Goal: Transaction & Acquisition: Purchase product/service

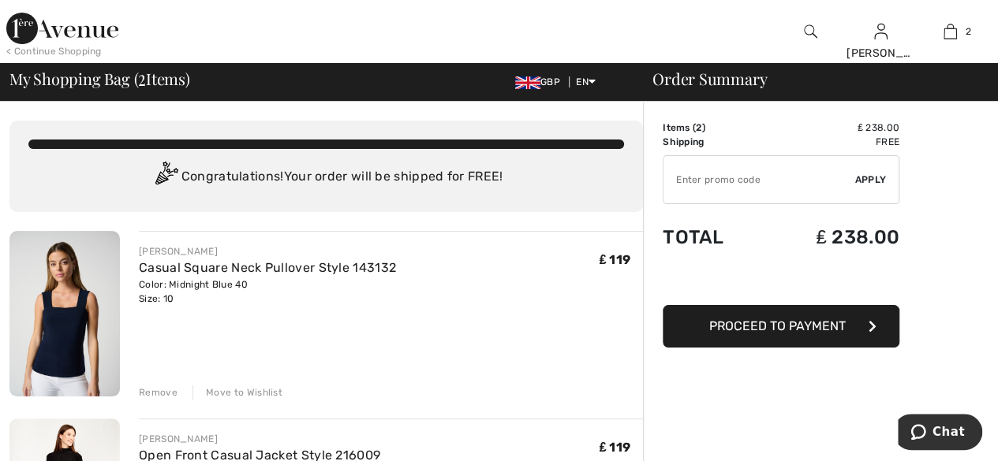
click at [818, 28] on div at bounding box center [810, 31] width 70 height 63
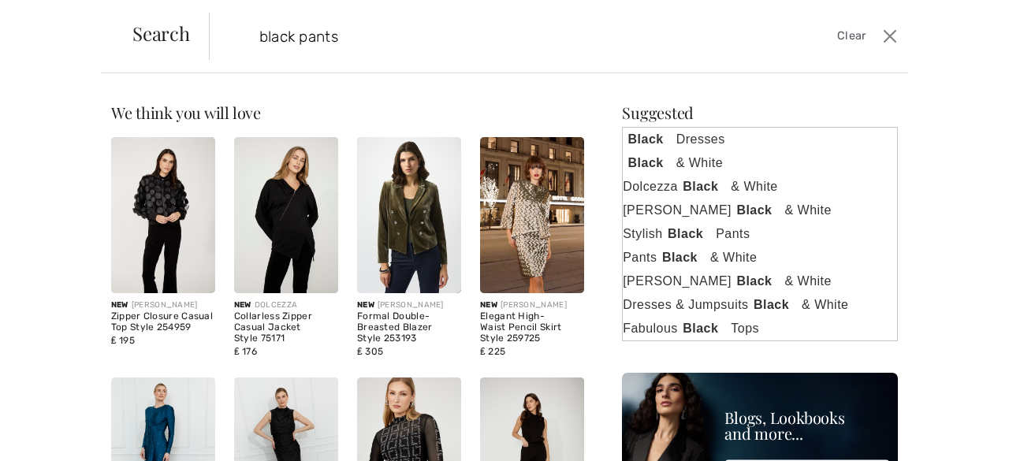
type input "black pants"
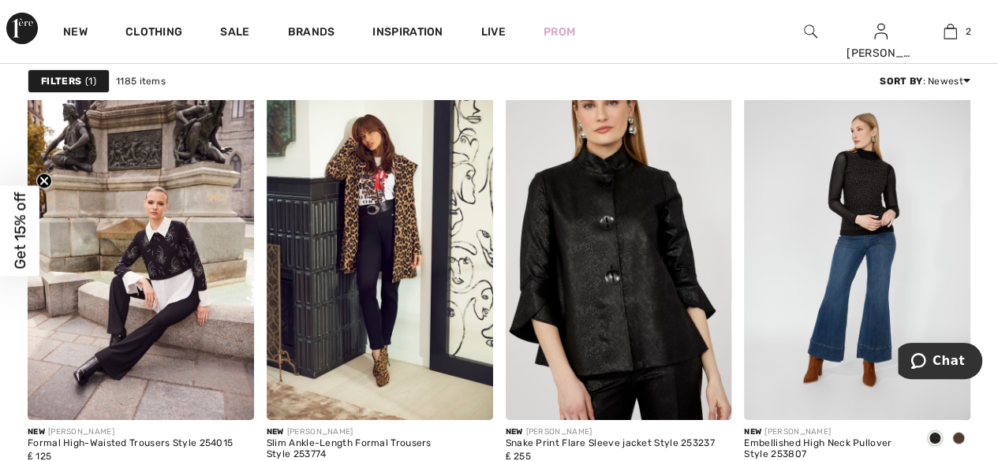
scroll to position [2831, 0]
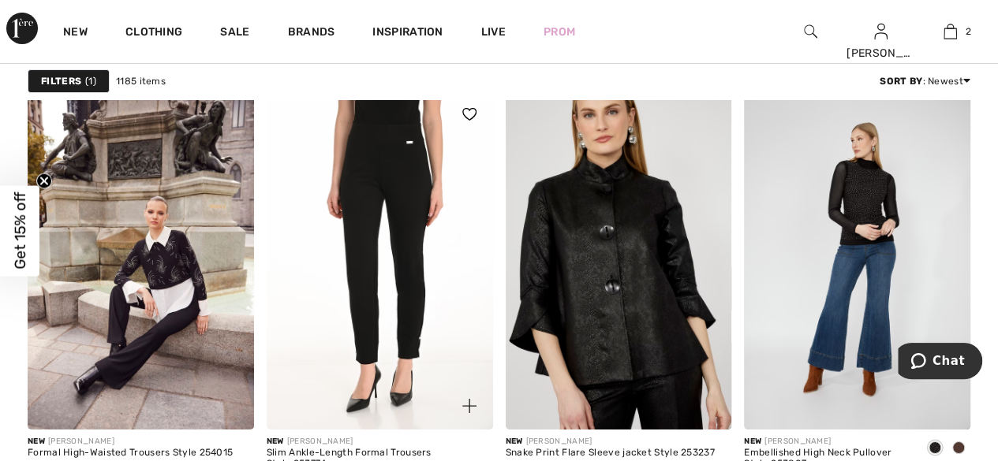
click at [368, 285] on img at bounding box center [380, 260] width 226 height 339
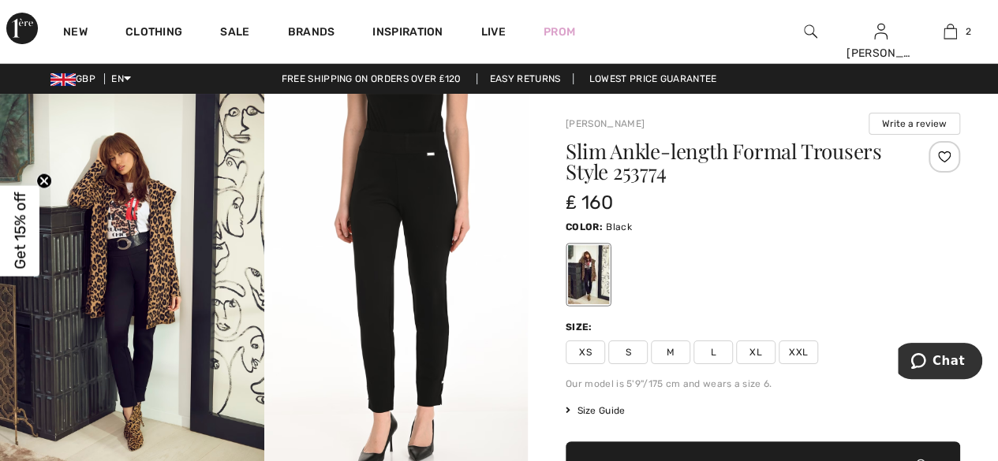
click at [380, 244] on img at bounding box center [396, 291] width 264 height 395
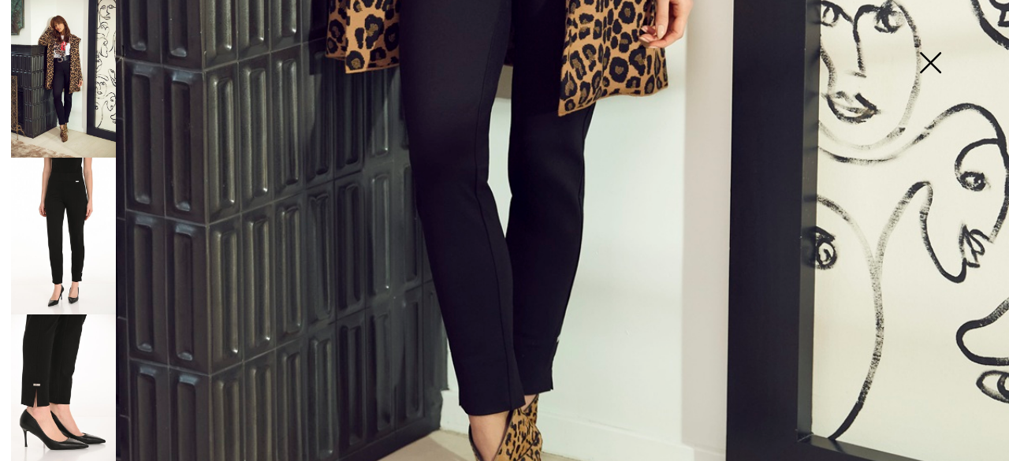
scroll to position [789, 0]
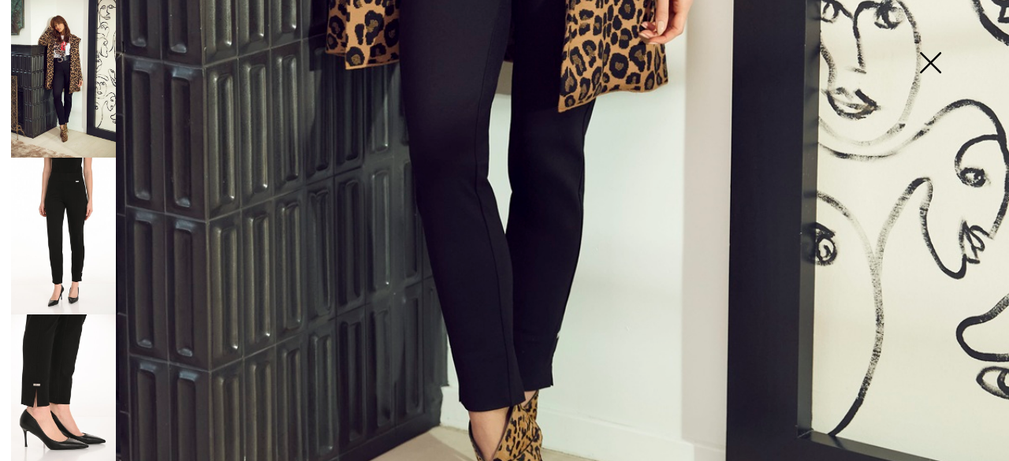
click at [60, 231] on img at bounding box center [63, 237] width 105 height 158
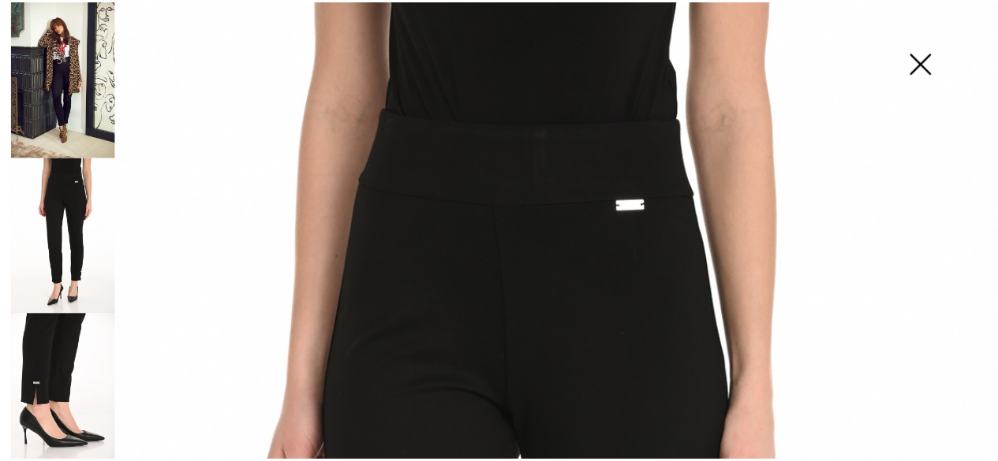
scroll to position [0, 0]
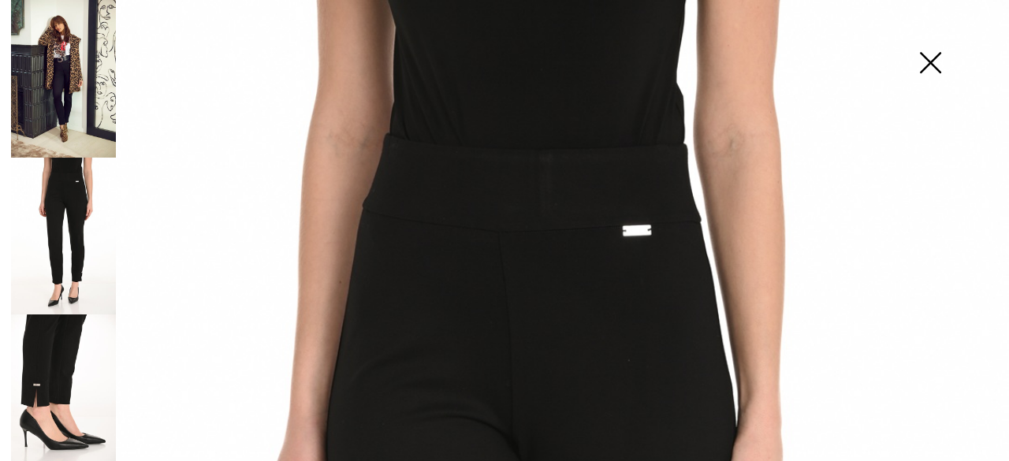
click at [937, 69] on img at bounding box center [930, 64] width 79 height 81
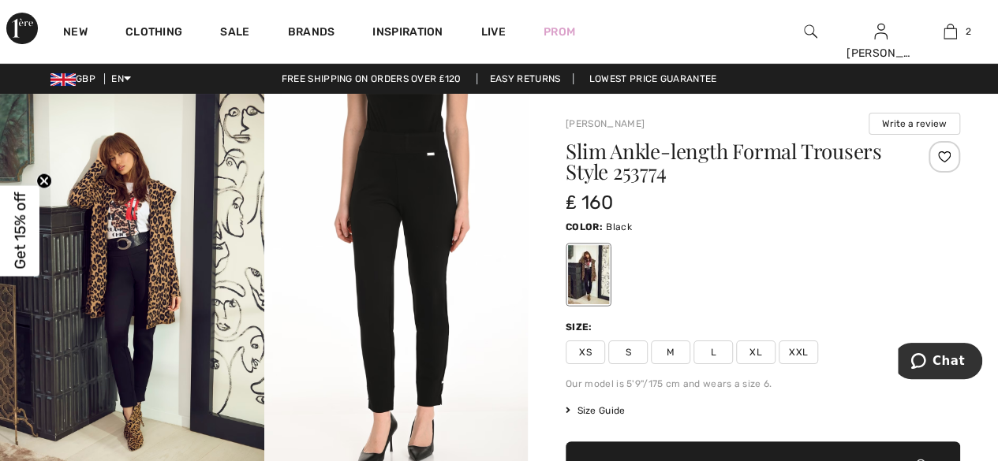
click at [677, 354] on span "M" at bounding box center [670, 353] width 39 height 24
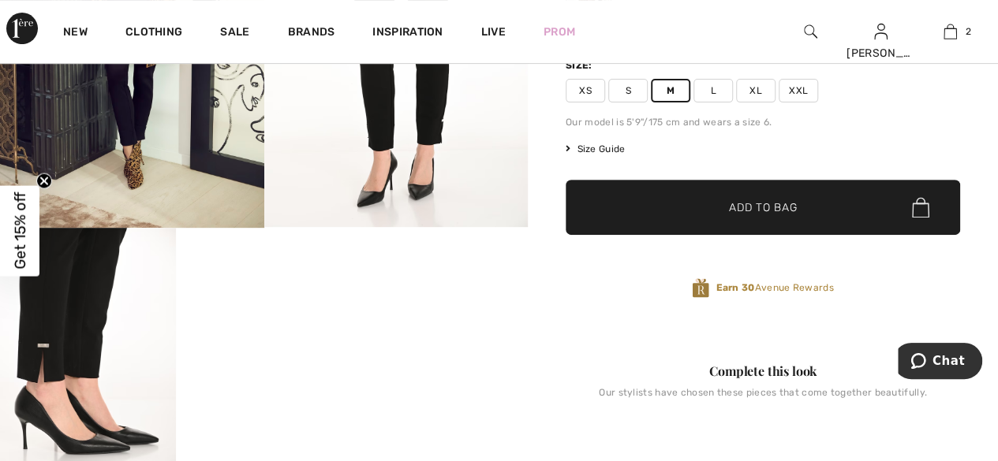
scroll to position [213, 0]
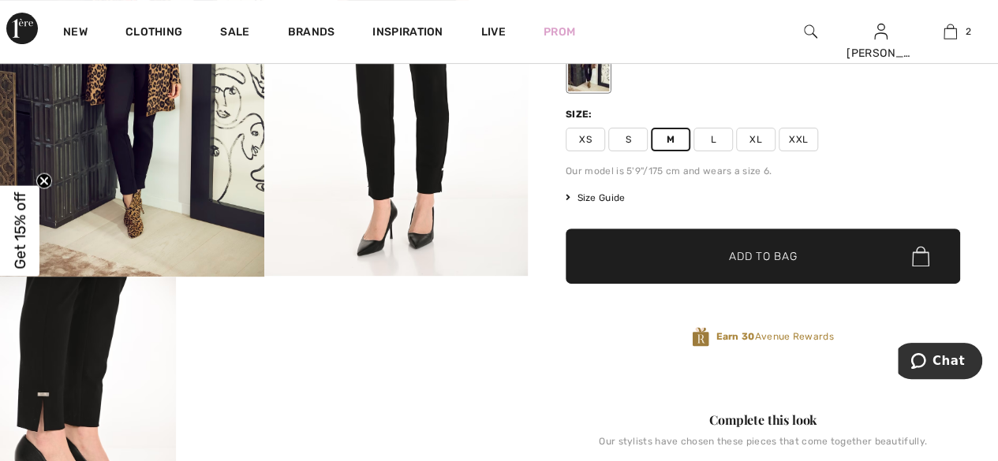
click at [741, 249] on span "Add to Bag" at bounding box center [763, 256] width 68 height 17
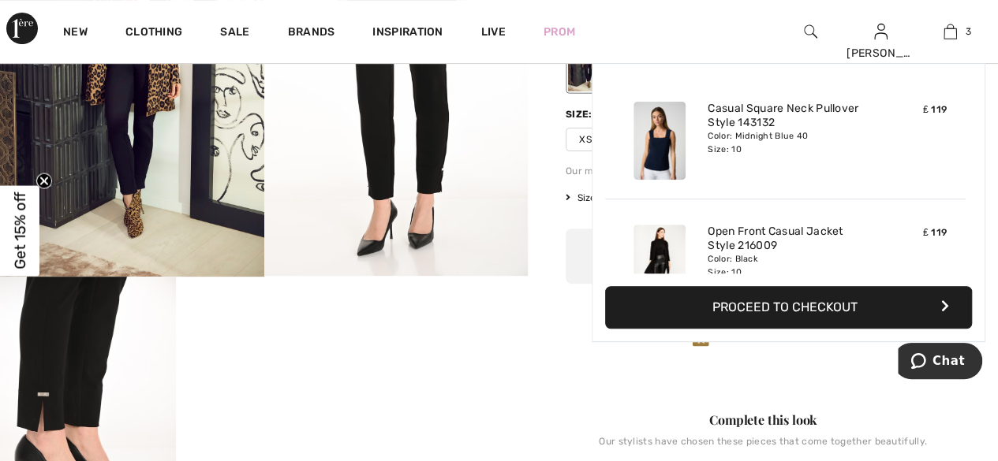
scroll to position [171, 0]
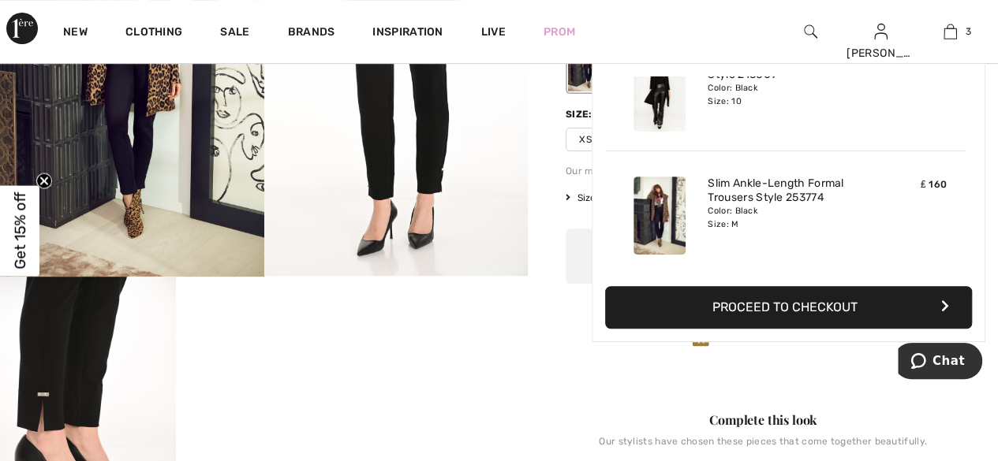
click at [588, 195] on span "Size Guide" at bounding box center [594, 198] width 59 height 14
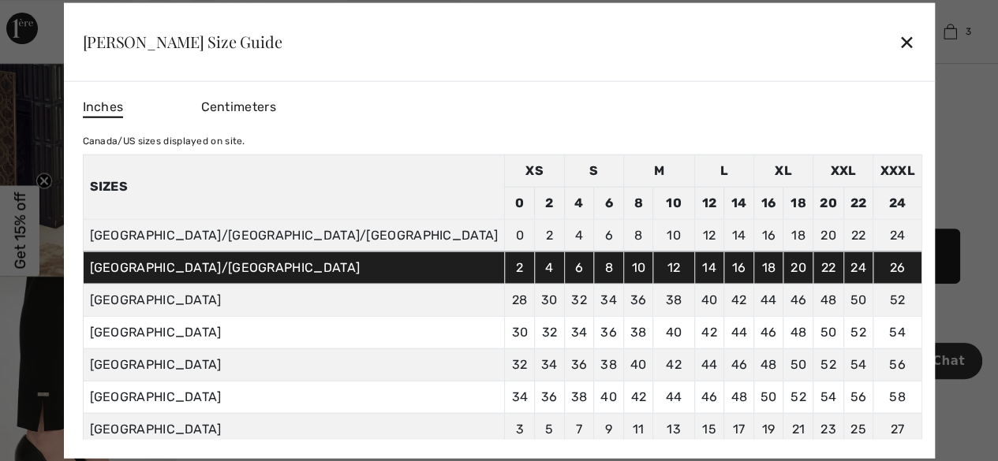
click at [898, 36] on div "✕" at bounding box center [906, 41] width 17 height 33
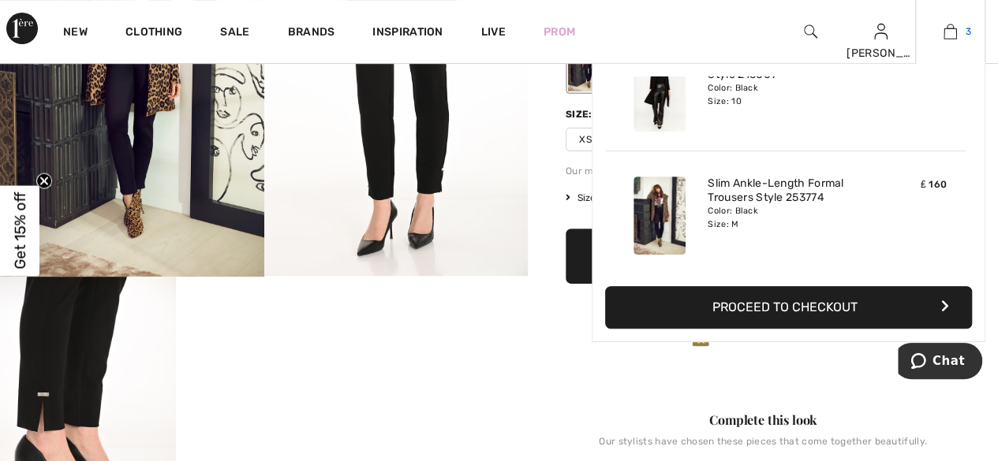
click at [950, 31] on img at bounding box center [949, 31] width 13 height 19
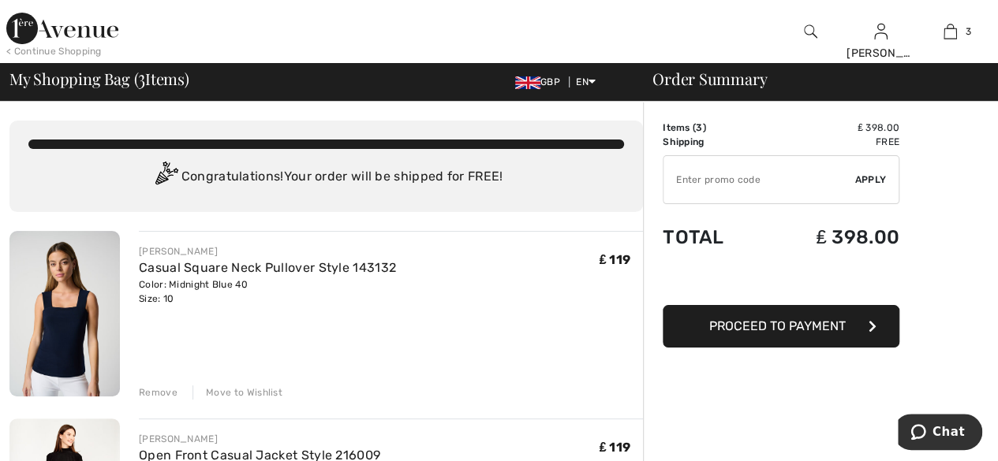
click at [773, 326] on span "Proceed to Payment" at bounding box center [777, 326] width 136 height 15
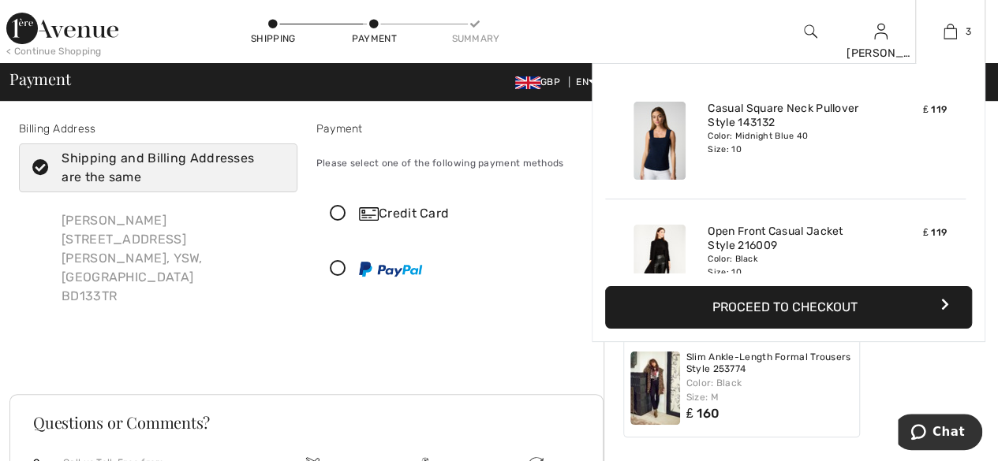
click at [778, 302] on button "Proceed to Checkout" at bounding box center [788, 307] width 367 height 43
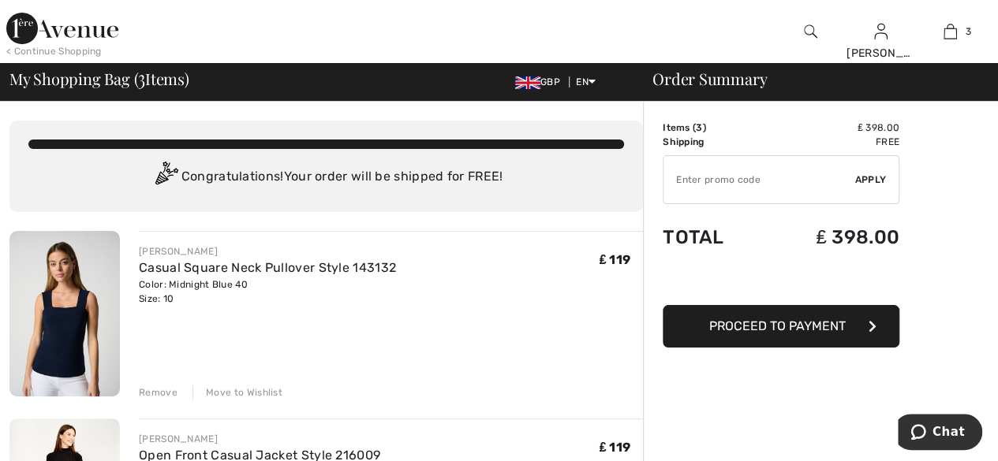
click at [776, 323] on span "Proceed to Payment" at bounding box center [777, 326] width 136 height 15
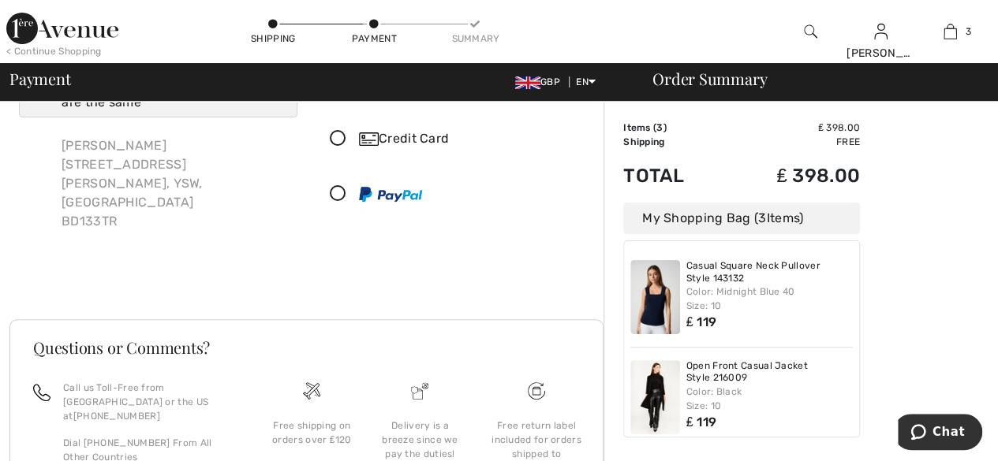
scroll to position [29, 0]
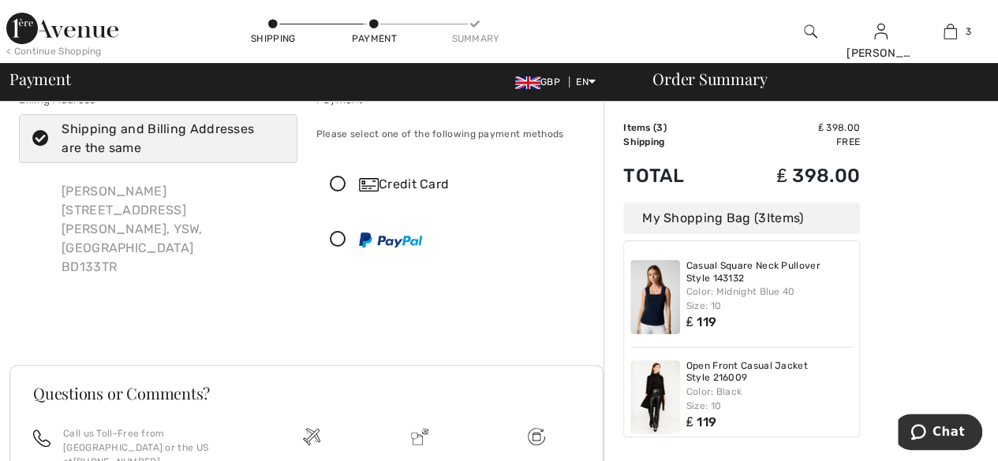
click at [345, 185] on icon at bounding box center [338, 185] width 42 height 17
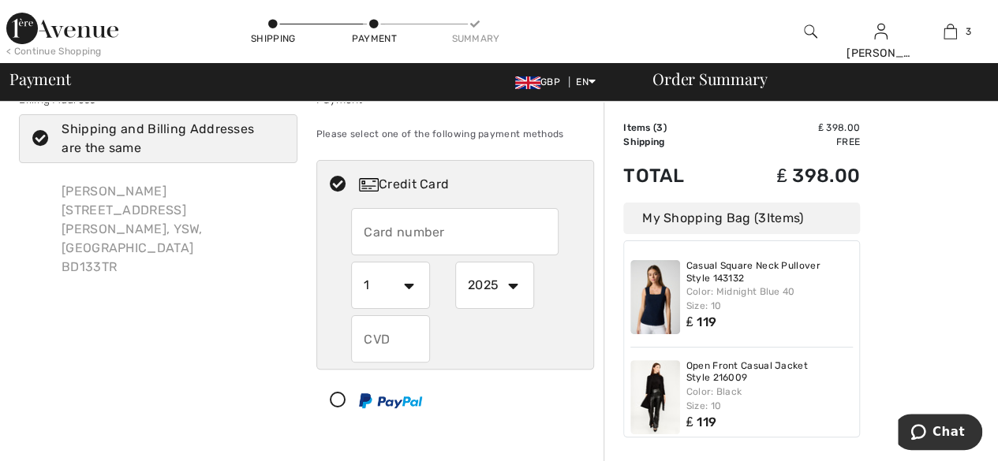
click at [423, 233] on input "text" at bounding box center [454, 231] width 207 height 47
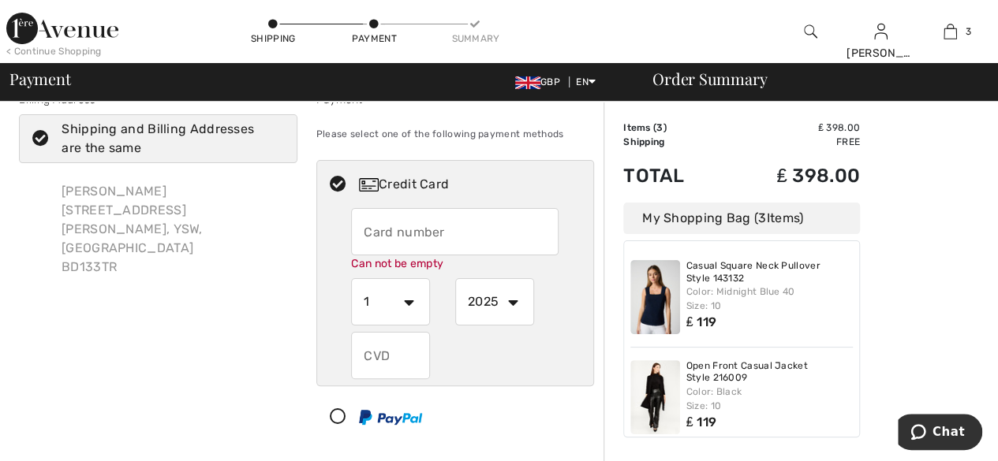
type input "[CREDIT_CARD_NUMBER]"
select select "4"
select select "2028"
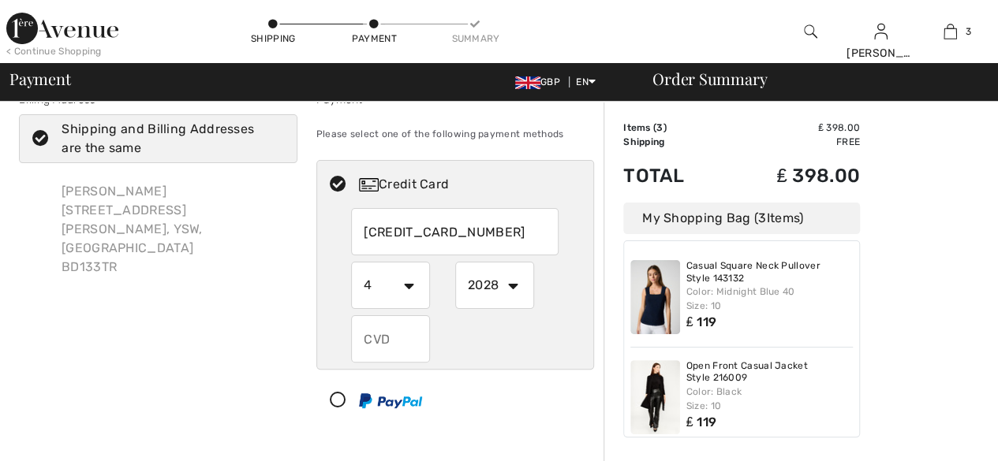
scroll to position [0, 0]
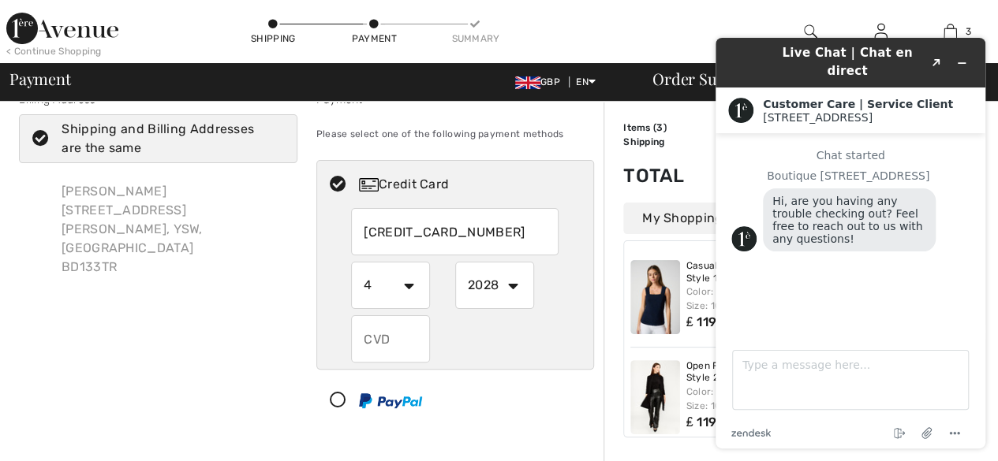
click at [402, 324] on input "text" at bounding box center [390, 338] width 79 height 47
type input "9577"
click at [960, 58] on icon "Minimize widget" at bounding box center [961, 63] width 11 height 11
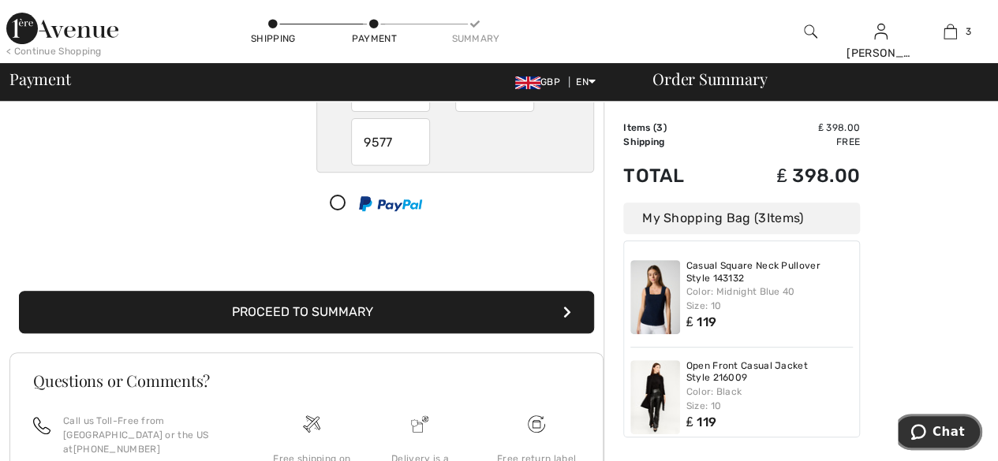
scroll to position [292, 0]
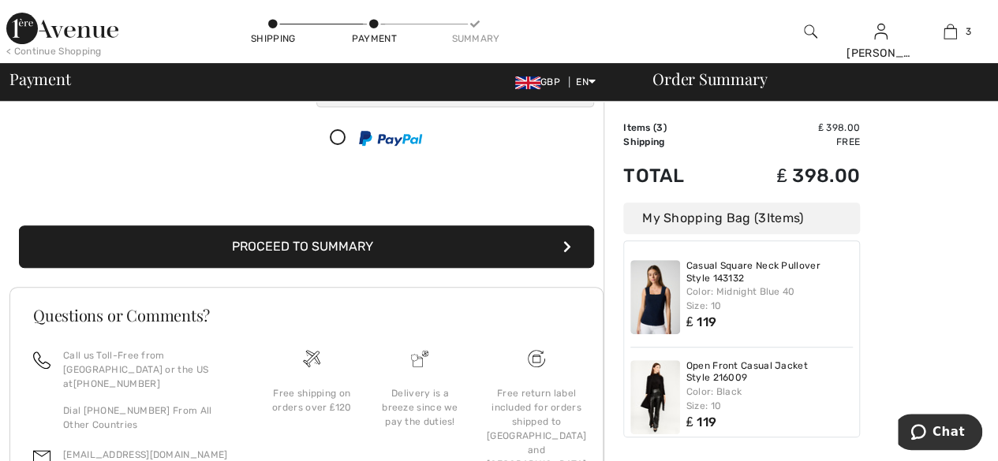
click at [322, 256] on button "Proceed to Summary" at bounding box center [306, 247] width 575 height 43
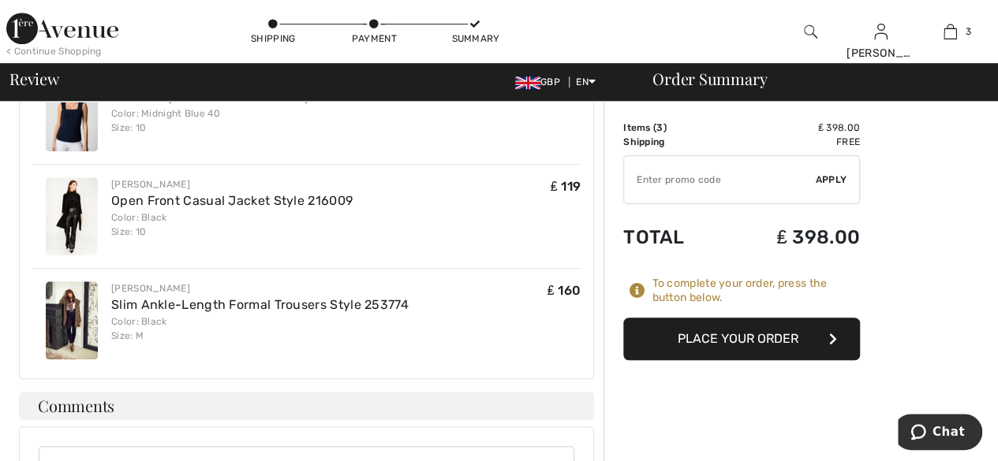
scroll to position [525, 0]
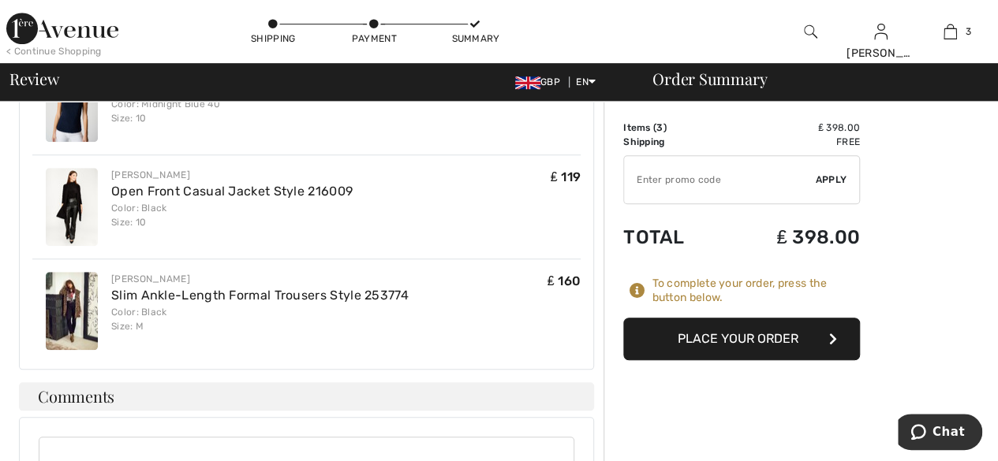
click at [778, 340] on button "Place Your Order" at bounding box center [741, 339] width 237 height 43
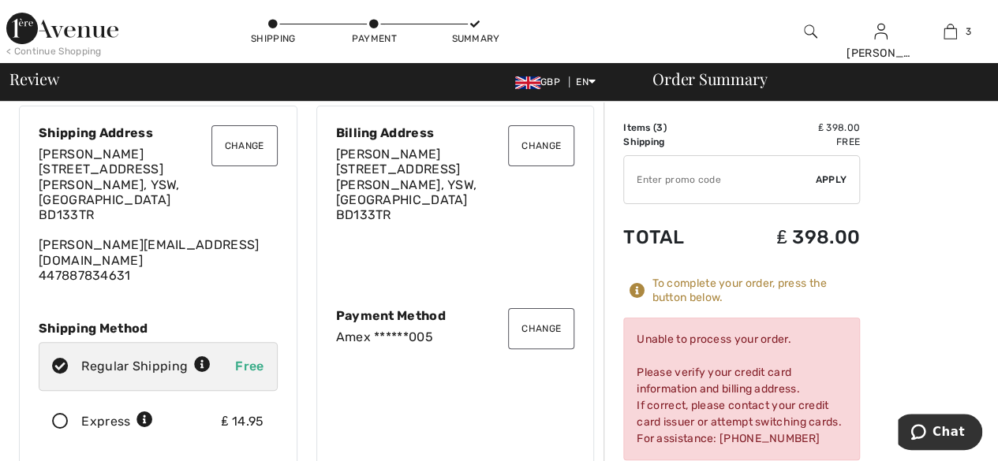
scroll to position [0, 0]
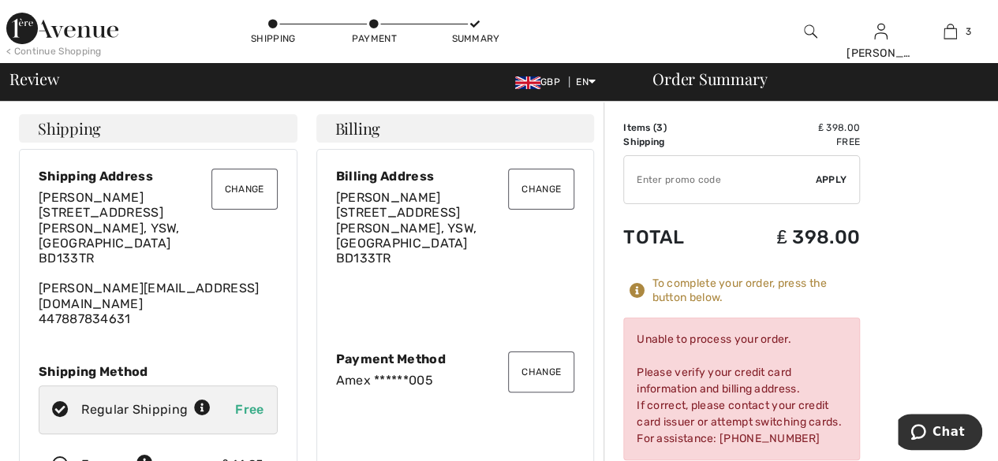
click at [543, 359] on button "Change" at bounding box center [541, 372] width 66 height 41
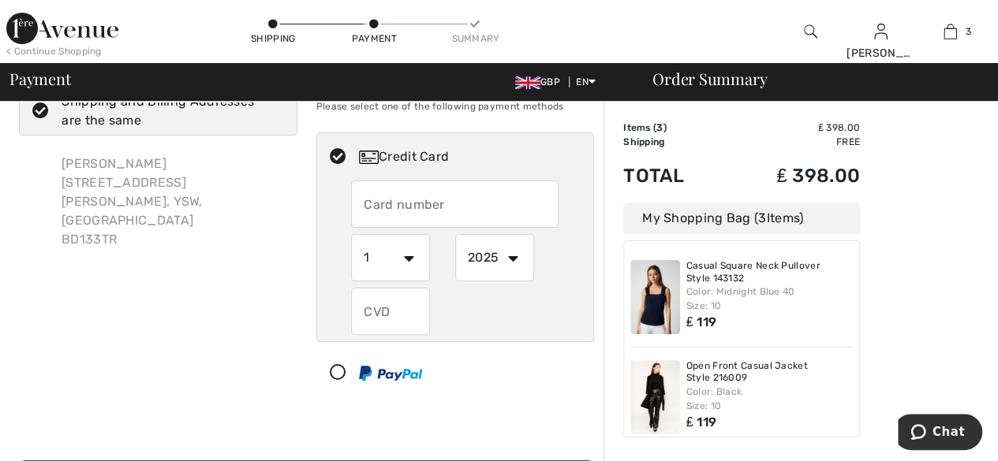
click at [450, 214] on input "text" at bounding box center [454, 204] width 207 height 47
radio input "true"
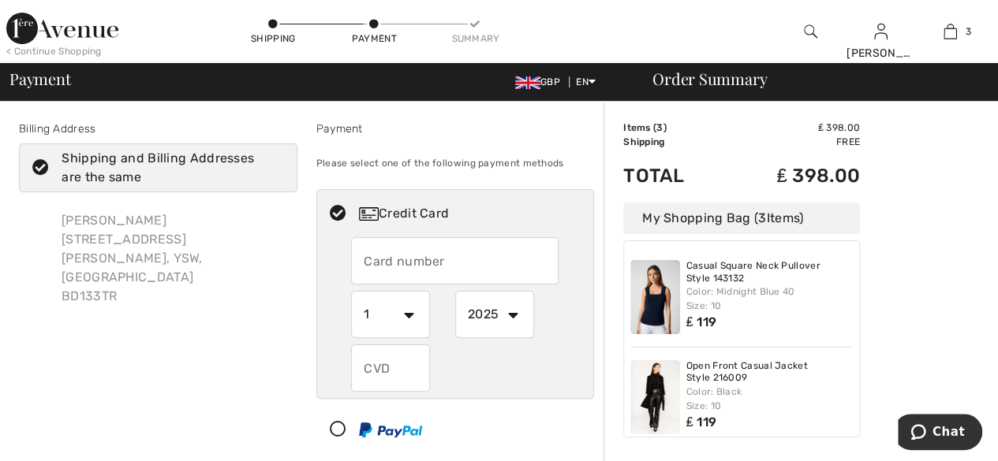
click at [43, 165] on icon at bounding box center [41, 168] width 42 height 17
click at [274, 165] on input "Shipping and Billing Addresses are the same" at bounding box center [279, 167] width 10 height 47
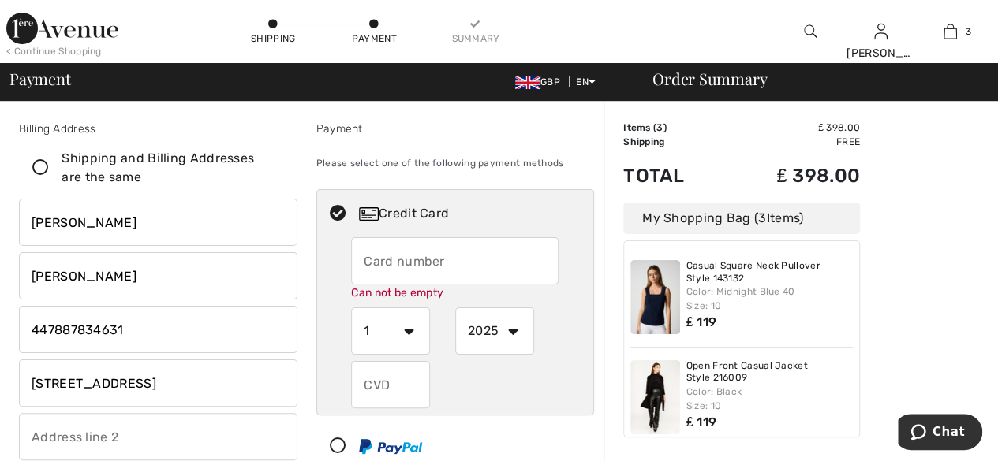
checkbox input "false"
drag, startPoint x: 69, startPoint y: 229, endPoint x: 13, endPoint y: 218, distance: 57.1
click at [13, 218] on div "Billing Address Shipping and Billing Addresses are the same [PERSON_NAME] [STRE…" at bounding box center [157, 401] width 297 height 561
type input "[PERSON_NAME]"
click at [294, 194] on div "Billing Address Shipping and Billing Addresses are the same [PERSON_NAME] [STRE…" at bounding box center [157, 401] width 297 height 561
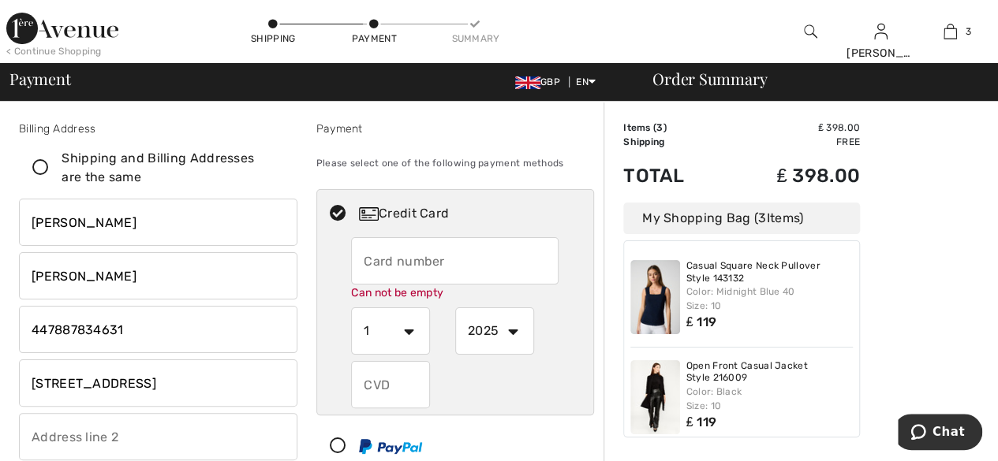
click at [295, 174] on label "Shipping and Billing Addresses are the same" at bounding box center [158, 168] width 278 height 49
click at [284, 174] on input "Shipping and Billing Addresses are the same" at bounding box center [279, 167] width 10 height 47
checkbox input "true"
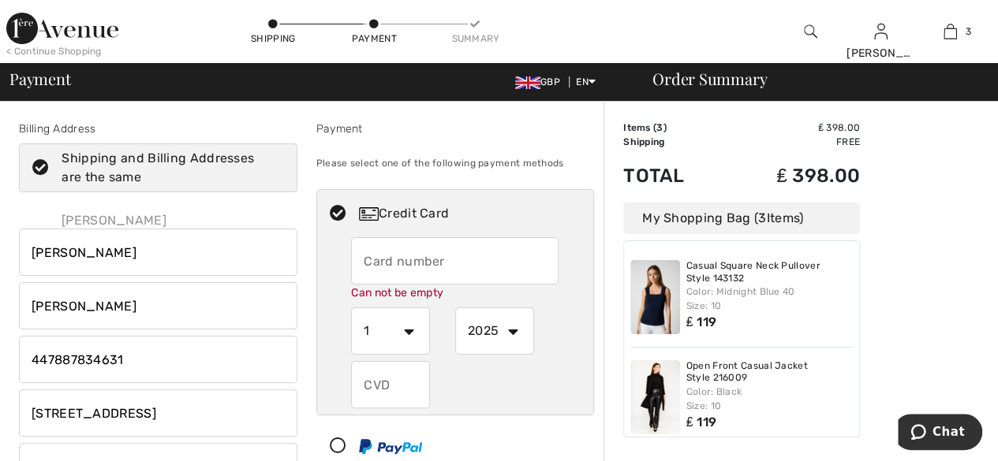
type input "julian"
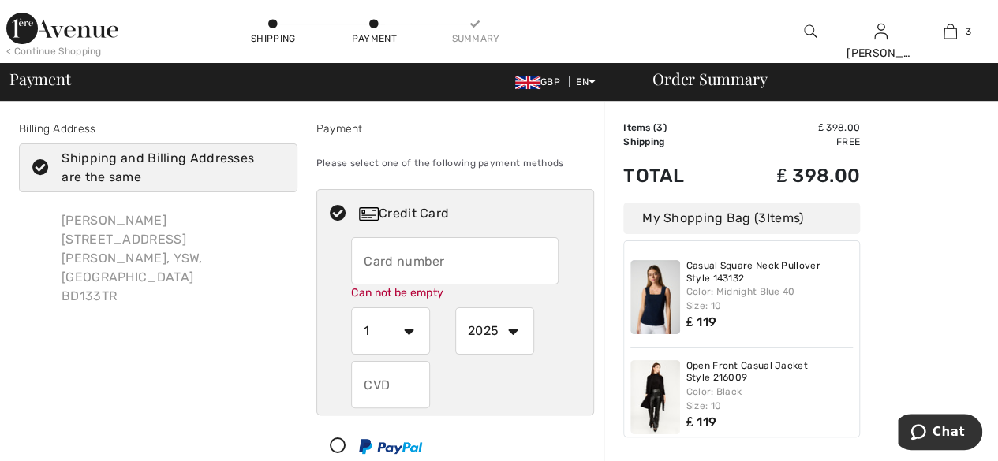
click at [35, 168] on icon at bounding box center [41, 168] width 42 height 17
click at [274, 168] on input "Shipping and Billing Addresses are the same" at bounding box center [279, 167] width 10 height 47
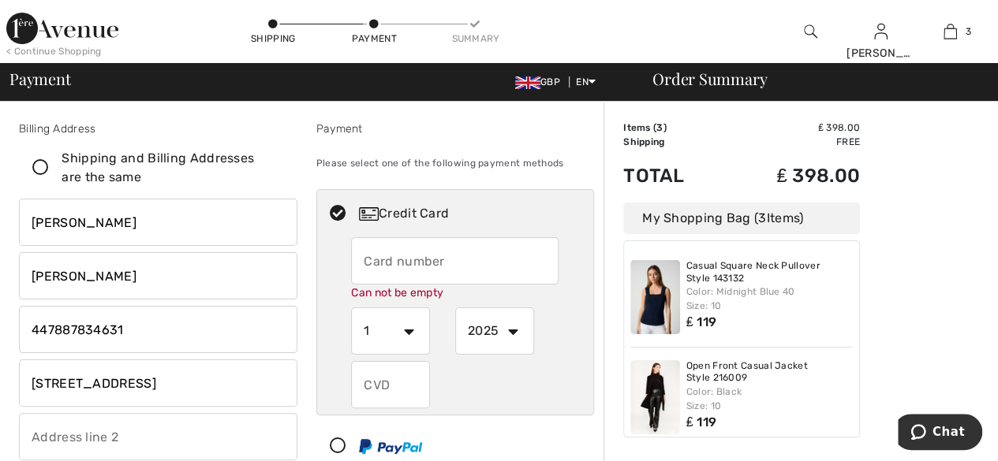
checkbox input "false"
drag, startPoint x: 87, startPoint y: 225, endPoint x: 5, endPoint y: 222, distance: 82.0
type input "helen"
click at [307, 267] on div "Payment Please select one of the following payment methods Credit Card Can not …" at bounding box center [455, 401] width 297 height 561
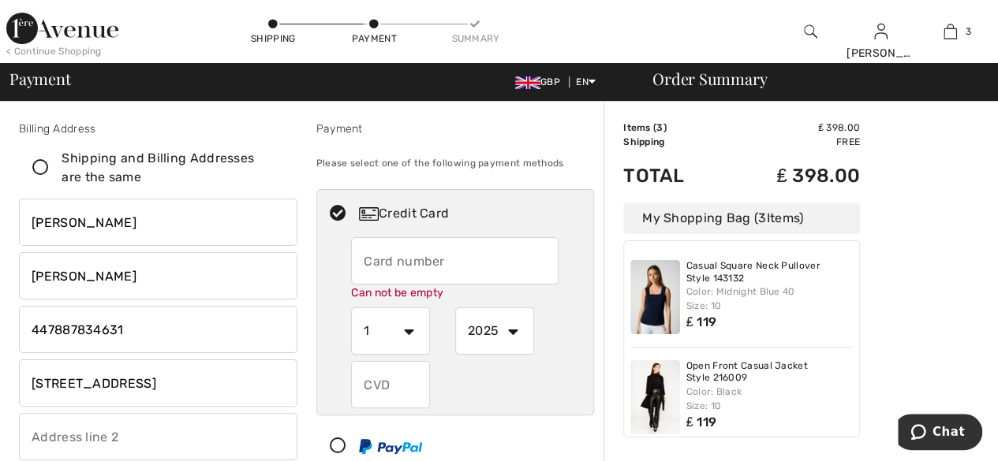
click at [401, 272] on input "text" at bounding box center [454, 260] width 207 height 47
radio input "true"
type input "376014813603005"
select select "4"
select select "2028"
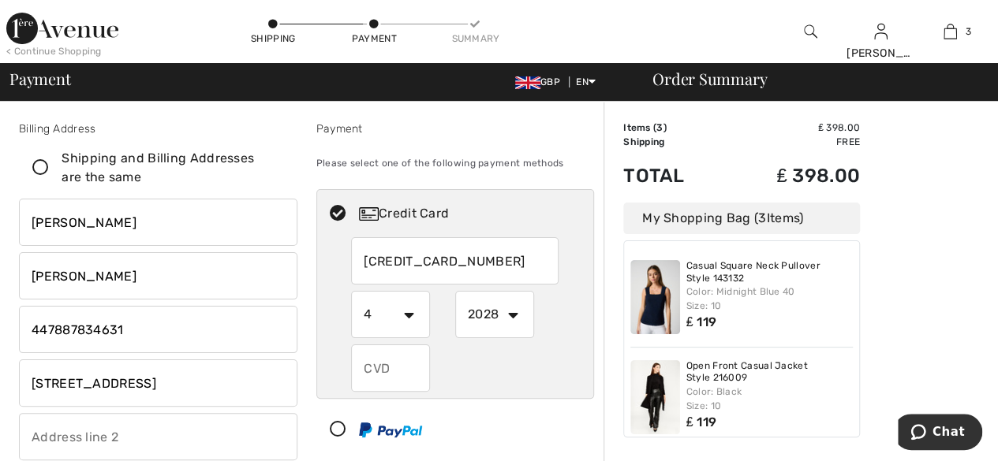
drag, startPoint x: 391, startPoint y: 371, endPoint x: 339, endPoint y: 369, distance: 52.1
click at [339, 369] on div "376014813603005 1 2 3 4 5 6 7 8 9 10 11 12 2025 2026 2027 2028 2029 2030 2031 2…" at bounding box center [455, 314] width 277 height 155
radio input "true"
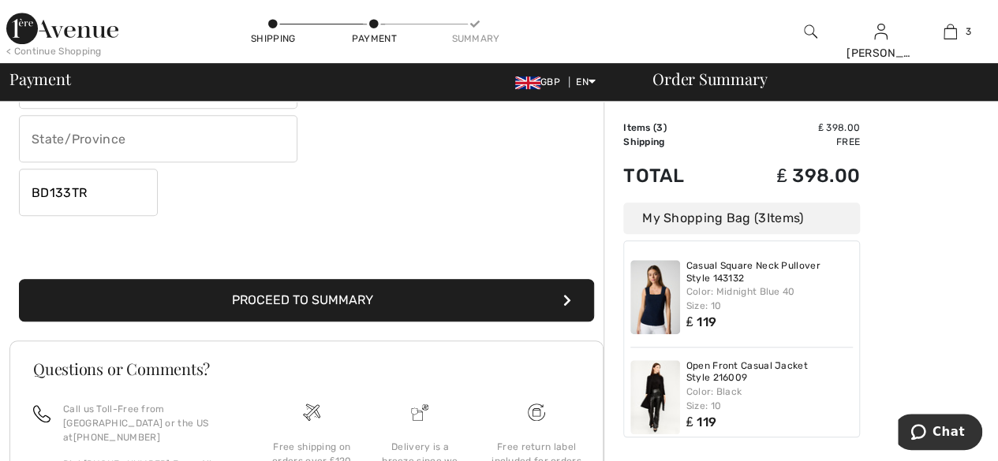
scroll to position [461, 0]
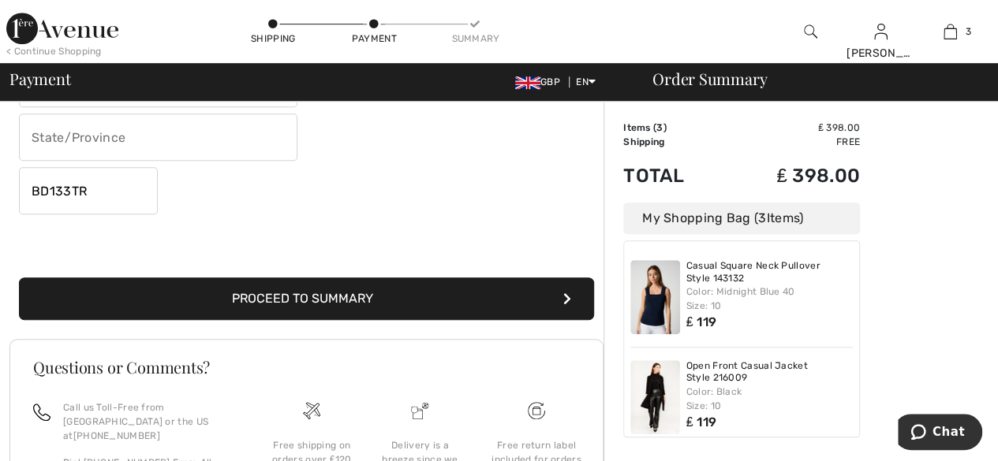
type input "9577"
click at [301, 315] on button "Proceed to Summary" at bounding box center [306, 299] width 575 height 43
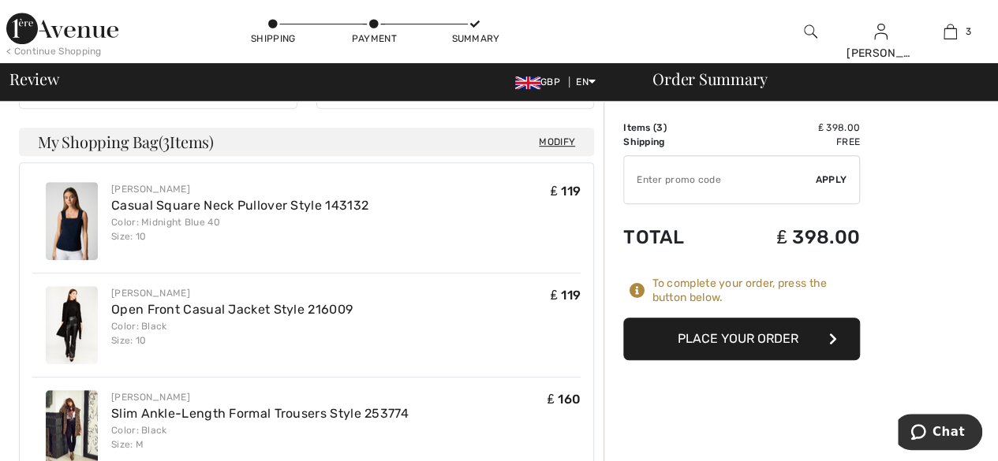
scroll to position [429, 0]
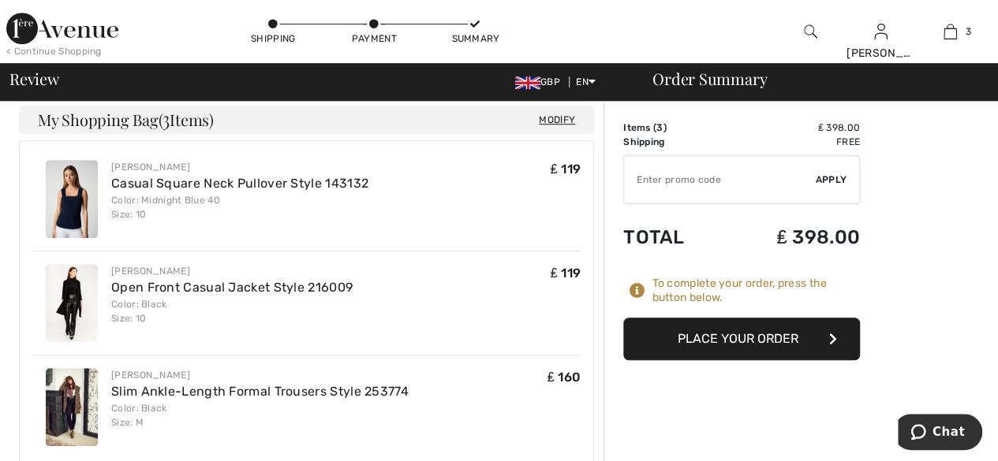
click at [750, 332] on button "Place Your Order" at bounding box center [741, 339] width 237 height 43
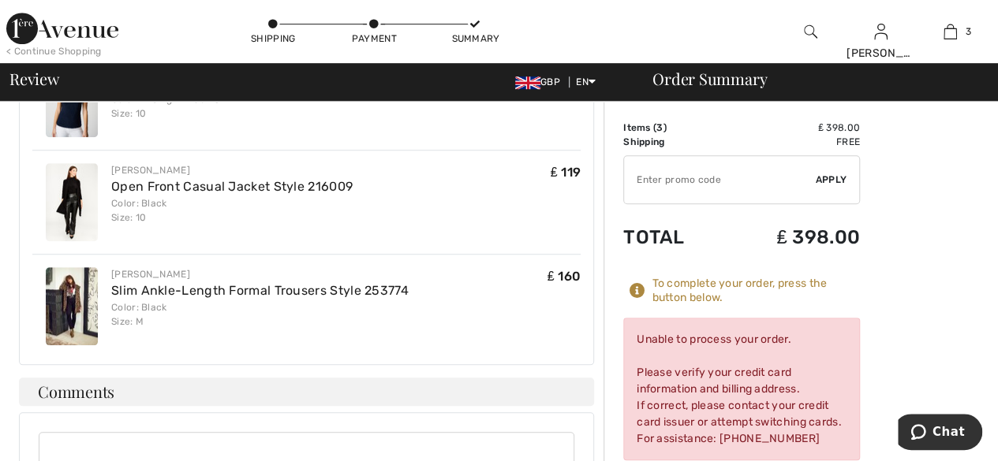
scroll to position [533, 0]
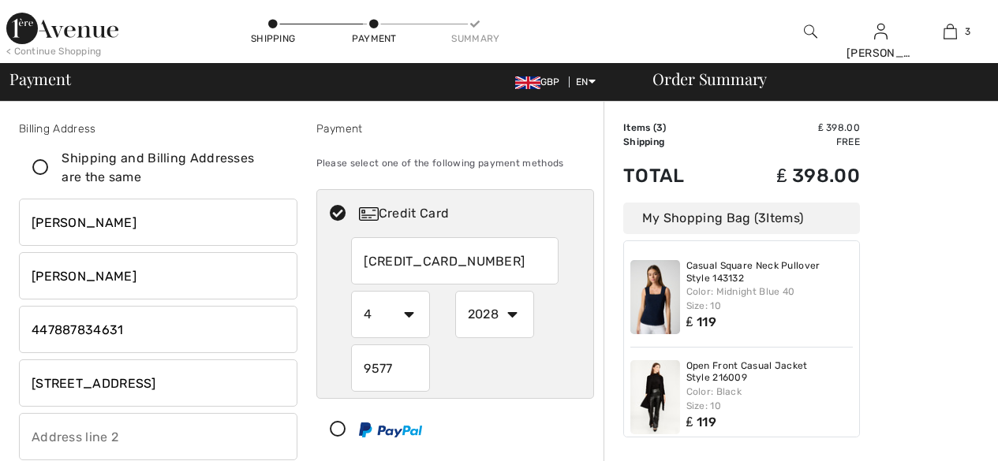
select select "4"
select select "2028"
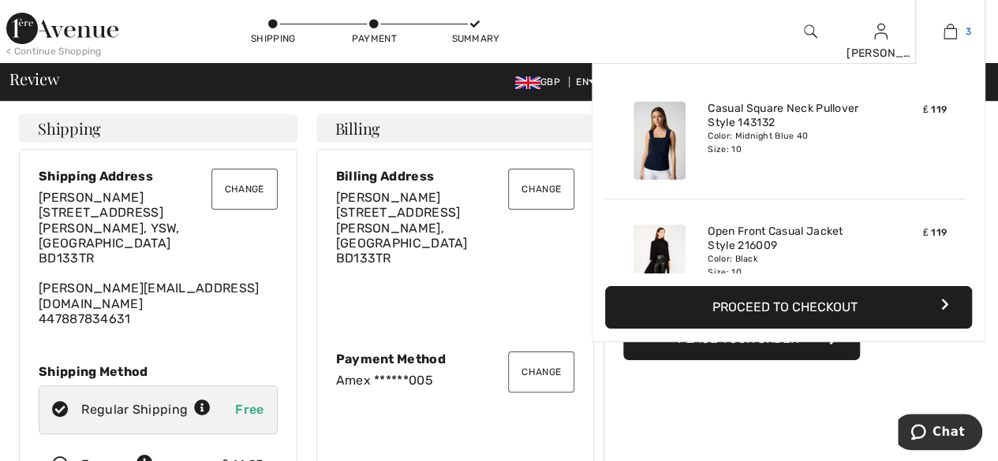
click at [947, 37] on img at bounding box center [949, 31] width 13 height 19
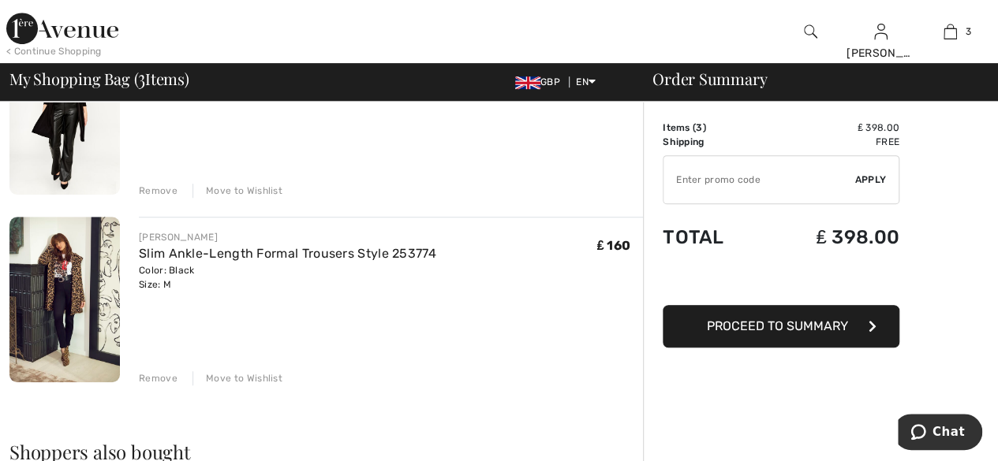
scroll to position [391, 0]
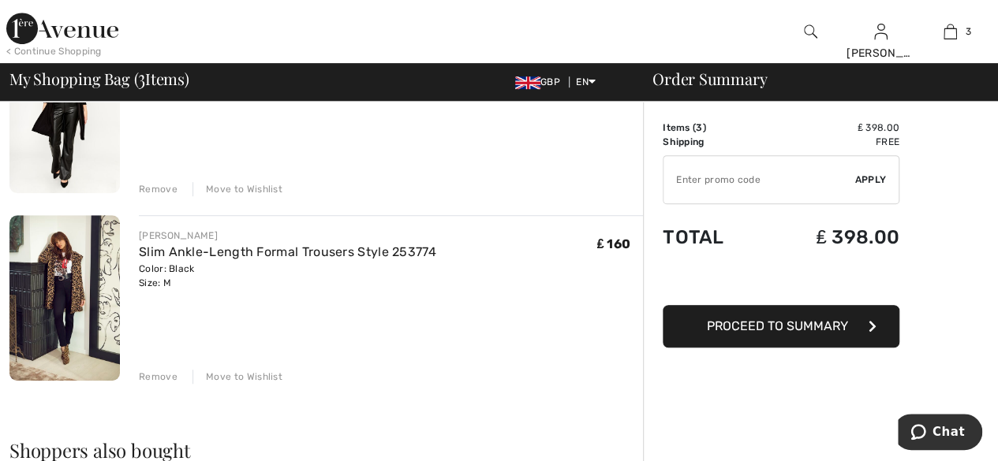
click at [237, 377] on div "Move to Wishlist" at bounding box center [237, 377] width 90 height 14
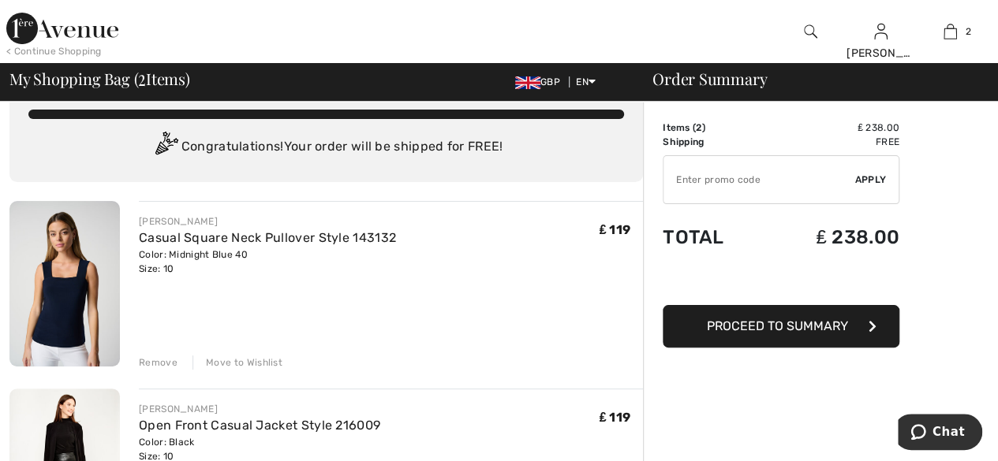
scroll to position [0, 0]
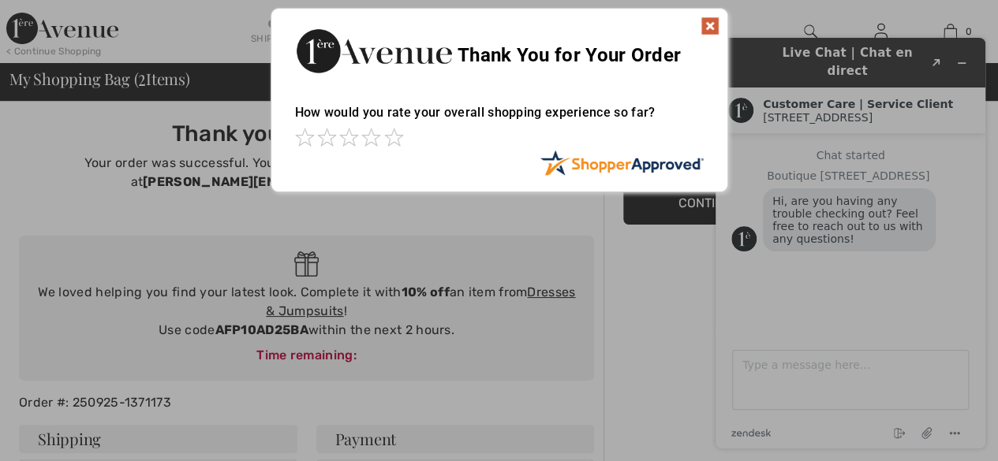
click at [711, 23] on img at bounding box center [709, 26] width 19 height 19
